Goal: Task Accomplishment & Management: Use online tool/utility

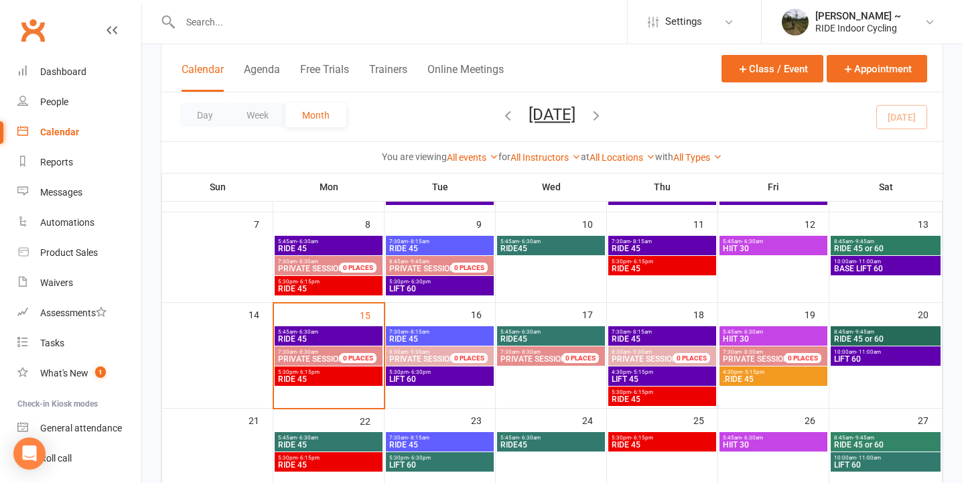
scroll to position [192, 0]
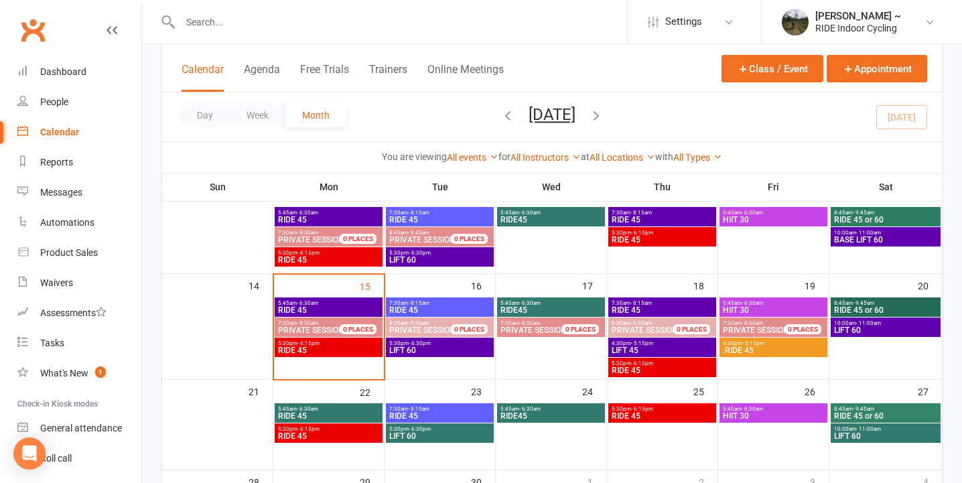
click at [335, 347] on span "RIDE 45" at bounding box center [328, 350] width 102 height 8
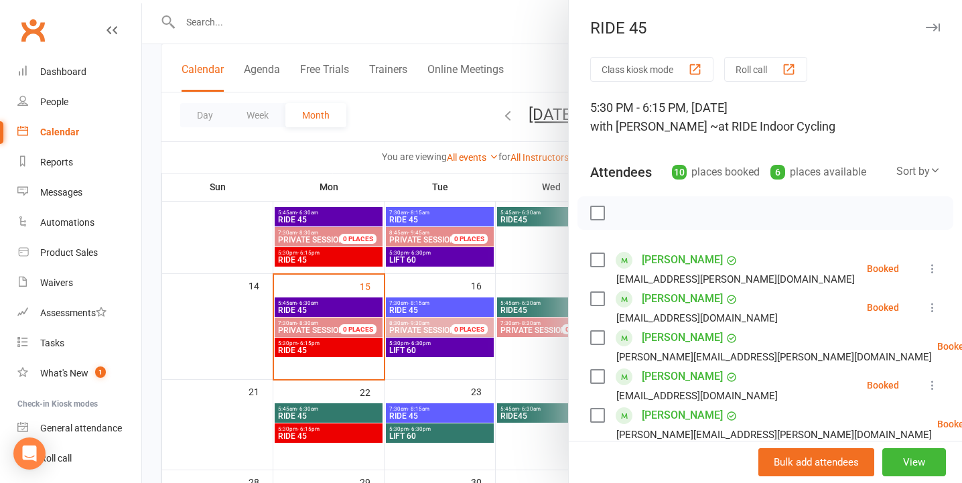
click at [934, 27] on icon "button" at bounding box center [933, 27] width 14 height 8
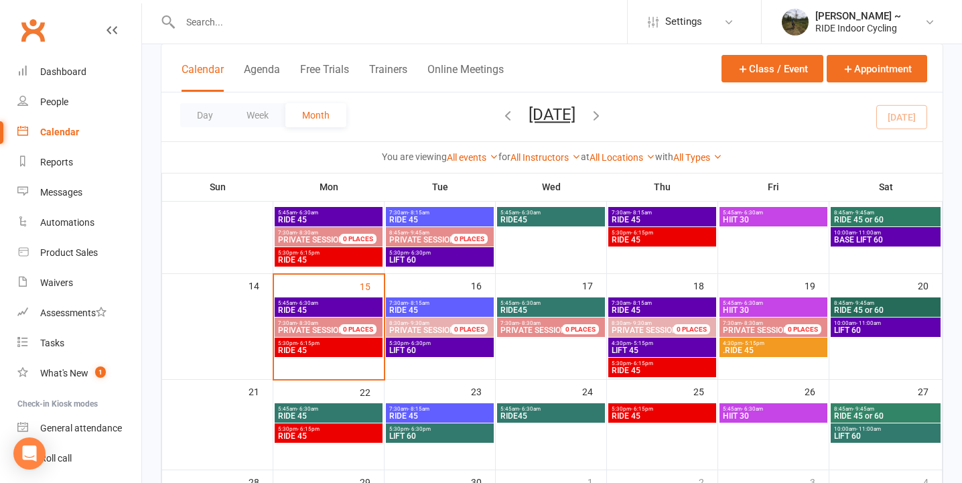
click at [678, 369] on span "RIDE 45" at bounding box center [662, 370] width 102 height 8
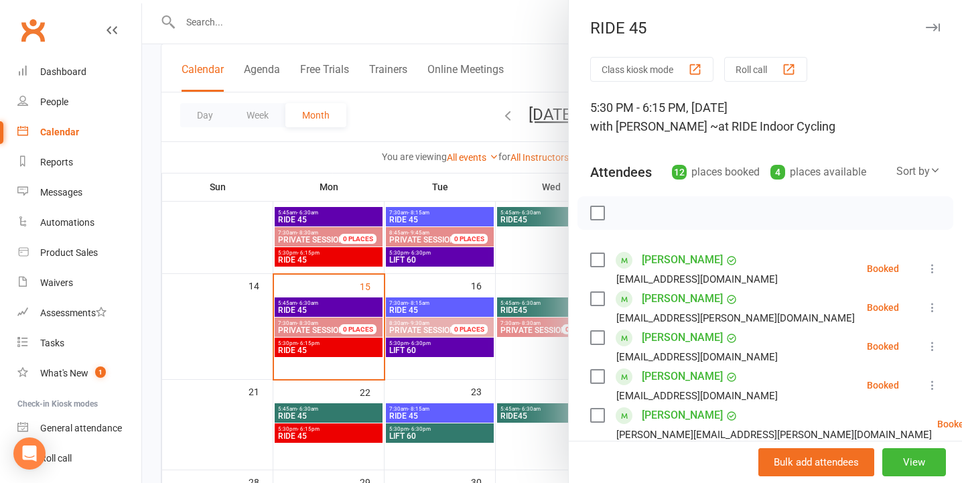
click at [933, 22] on button "button" at bounding box center [932, 27] width 16 height 16
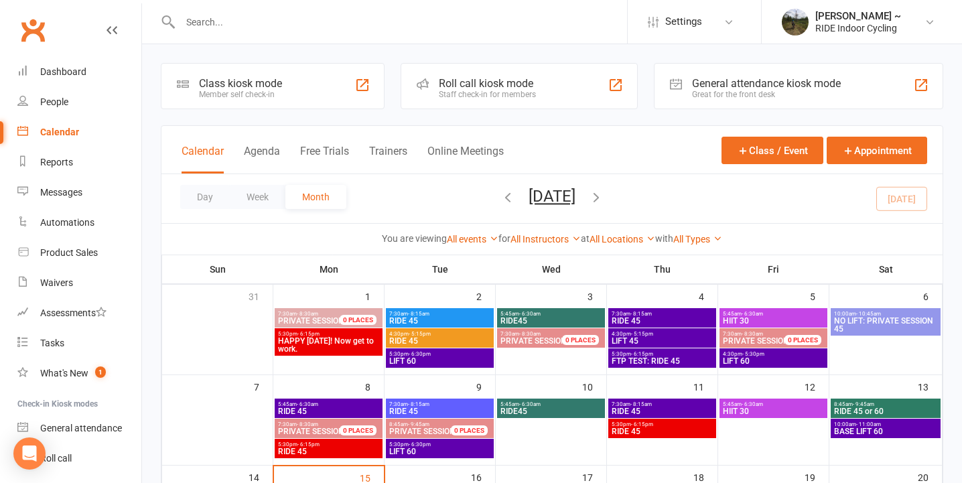
scroll to position [202, 0]
